Goal: Find specific page/section: Find specific page/section

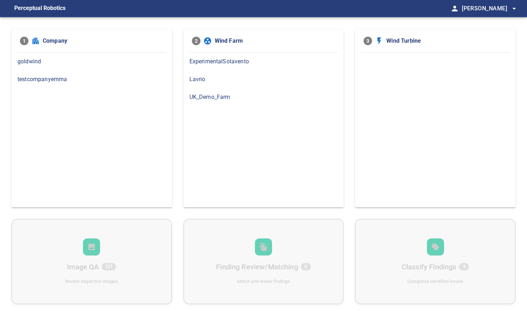
click at [36, 62] on span "goldwind" at bounding box center [91, 61] width 149 height 9
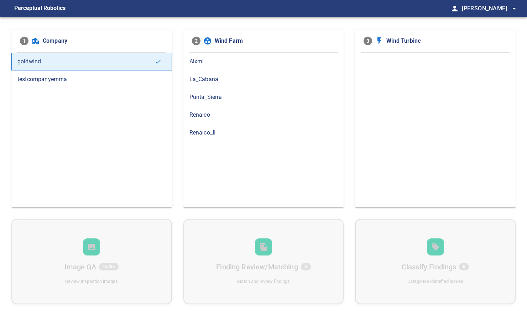
click at [222, 131] on span "Renaico_II" at bounding box center [264, 133] width 149 height 9
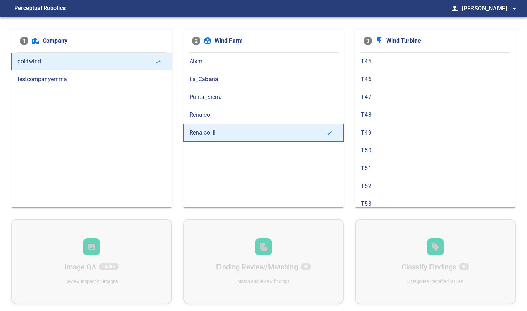
click at [374, 179] on div "T52" at bounding box center [435, 186] width 161 height 18
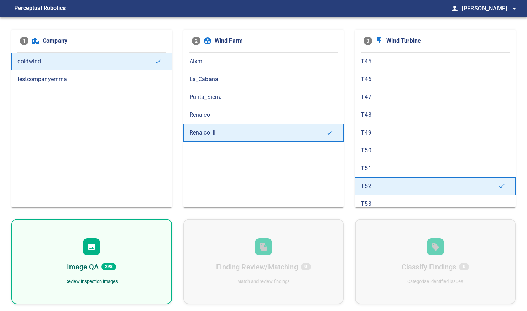
click at [113, 258] on div "Image QA 298 Review inspection images" at bounding box center [91, 261] width 161 height 85
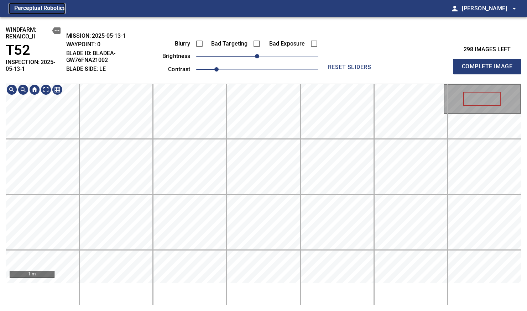
click at [48, 7] on figcaption "Perceptual Robotics" at bounding box center [39, 8] width 51 height 11
